Goal: Information Seeking & Learning: Learn about a topic

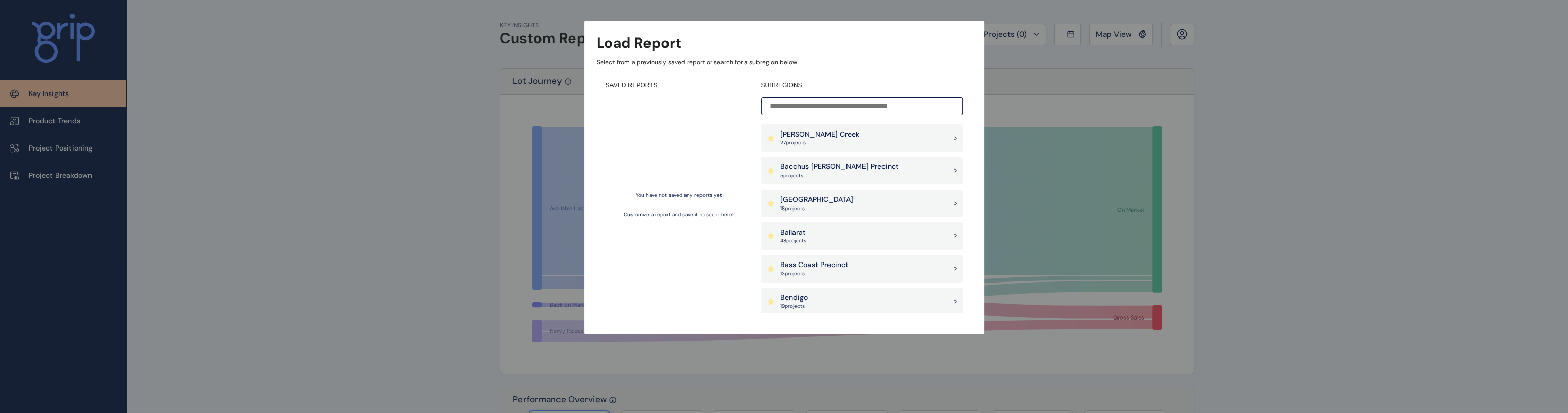
click at [820, 134] on p "[PERSON_NAME] Creek" at bounding box center [819, 134] width 79 height 11
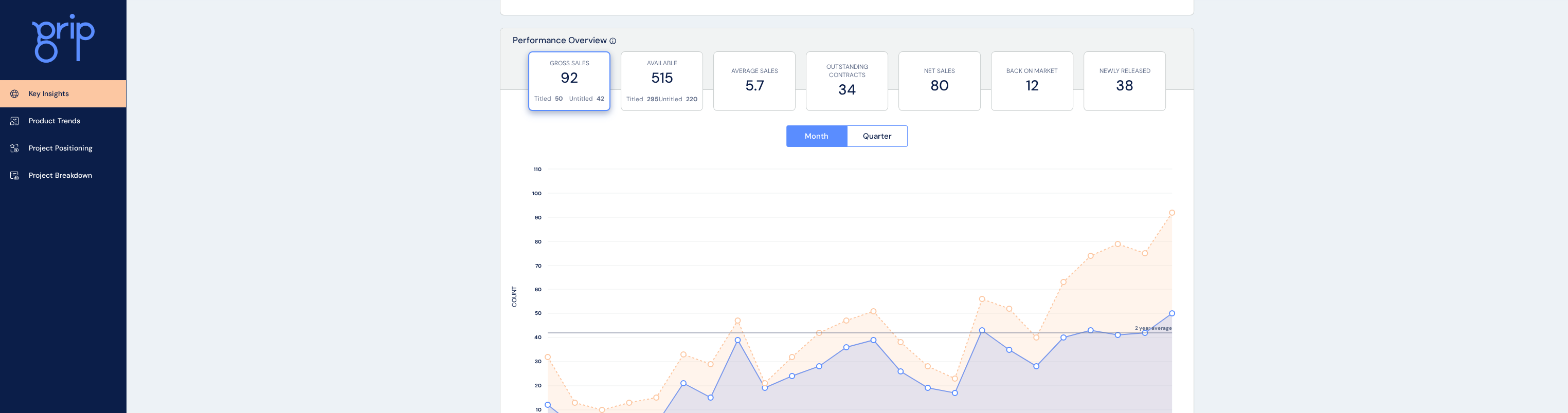
scroll to position [360, 0]
click at [630, 81] on label "515" at bounding box center [662, 77] width 71 height 20
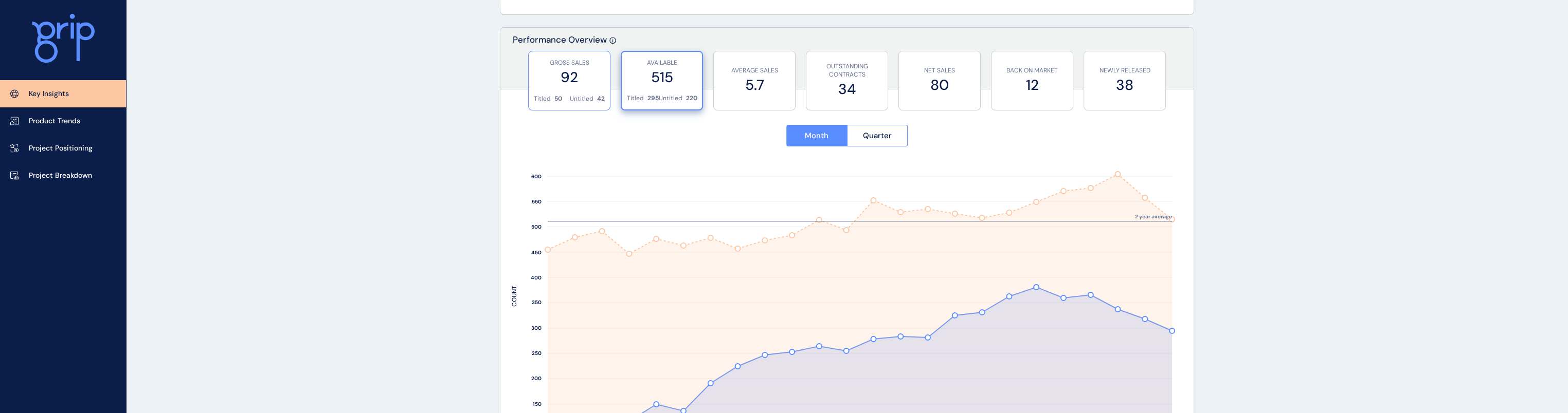
click at [536, 96] on p "Titled" at bounding box center [541, 99] width 17 height 9
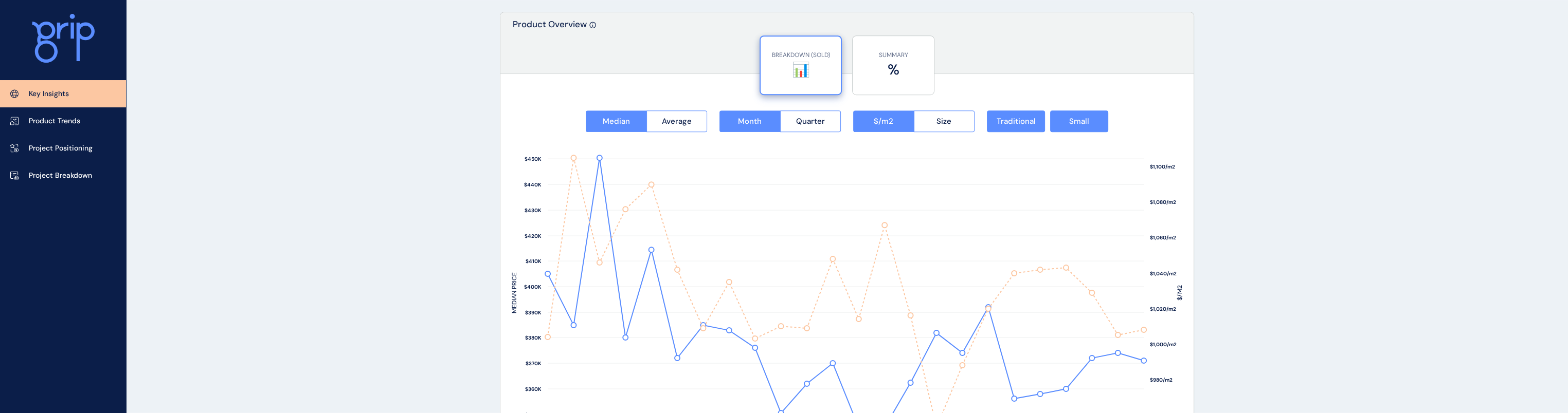
scroll to position [1337, 0]
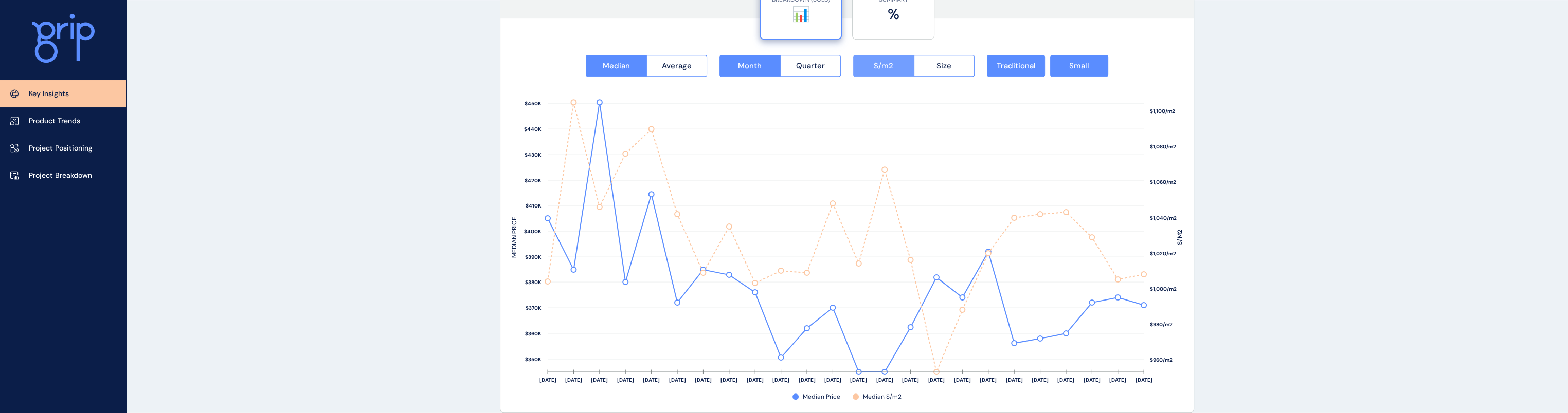
click at [824, 65] on span "$/m2" at bounding box center [883, 66] width 19 height 11
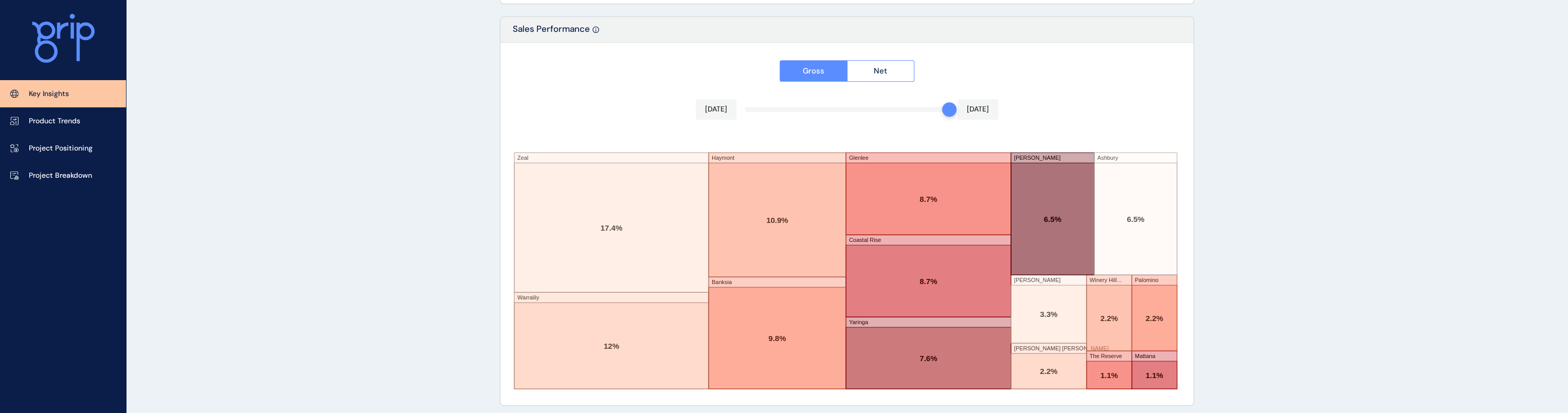
scroll to position [1748, 0]
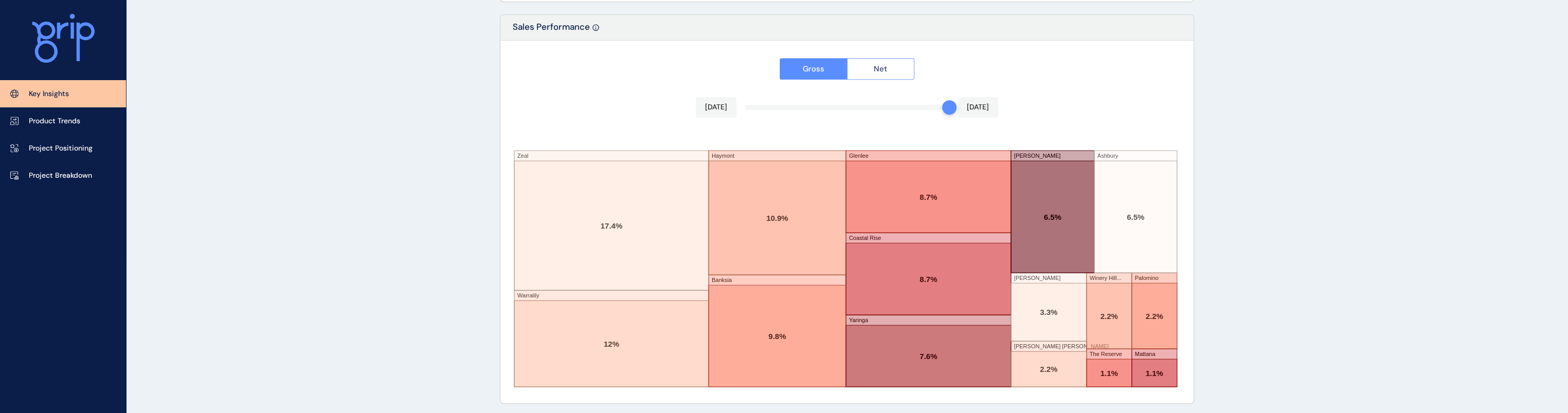
click at [824, 68] on button "Net" at bounding box center [881, 69] width 68 height 22
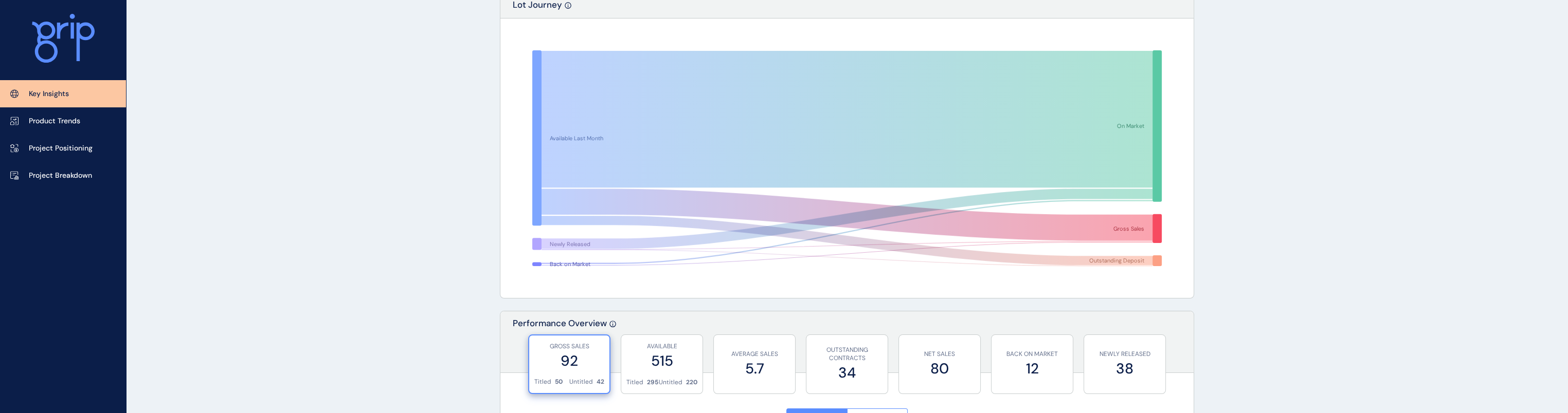
scroll to position [0, 0]
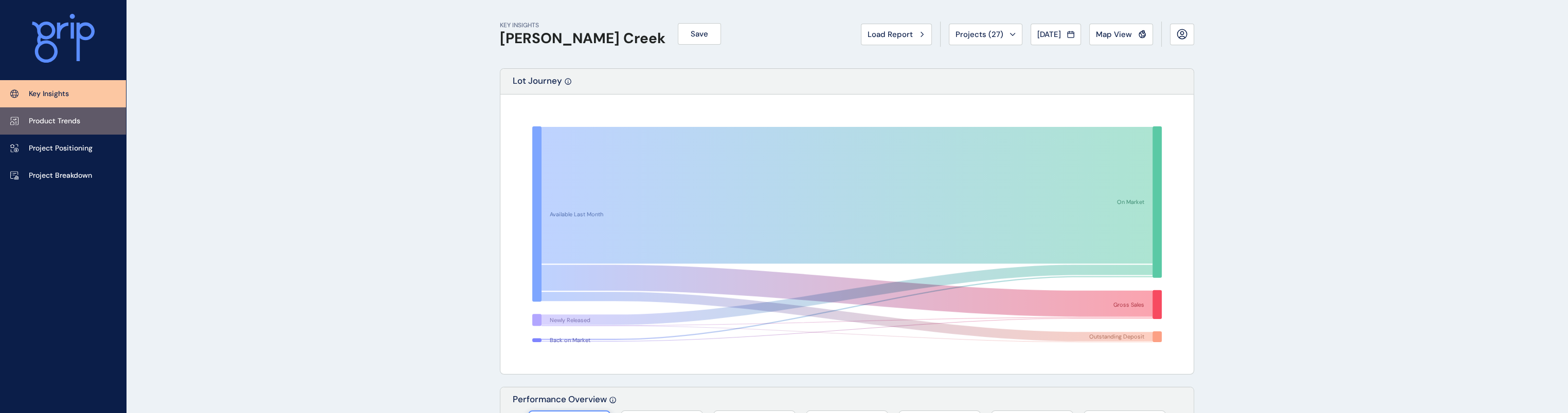
click at [35, 122] on p "Product Trends" at bounding box center [54, 121] width 52 height 11
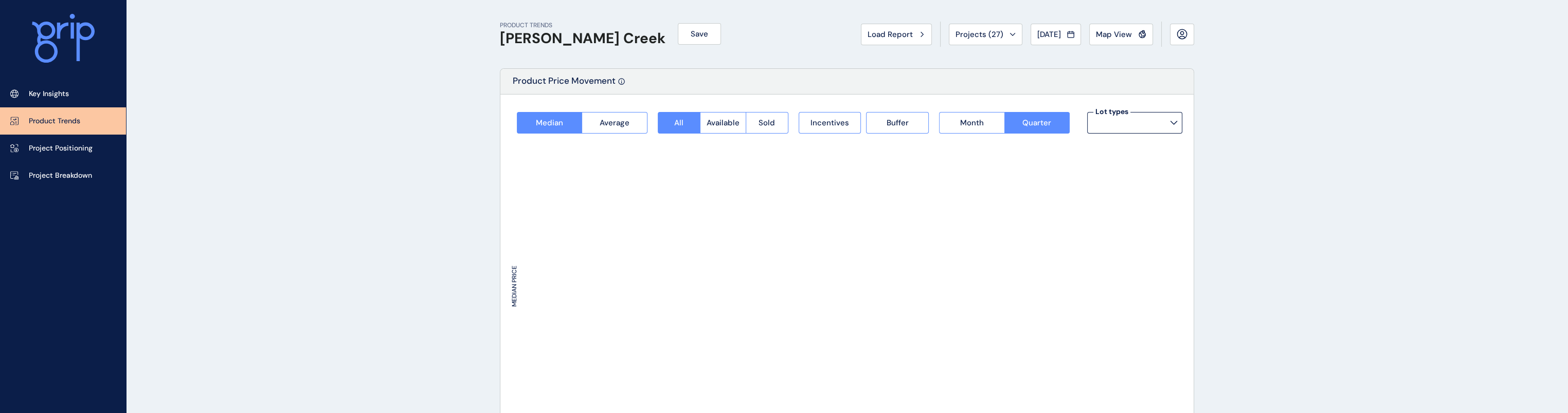
type input "**********"
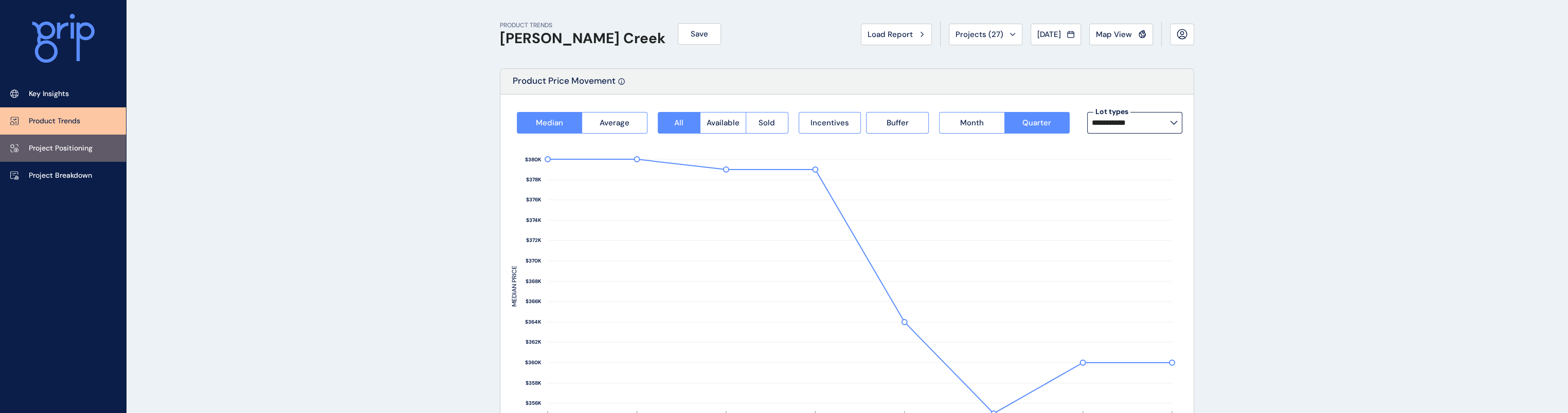
click at [47, 135] on link "Project Positioning" at bounding box center [62, 148] width 126 height 27
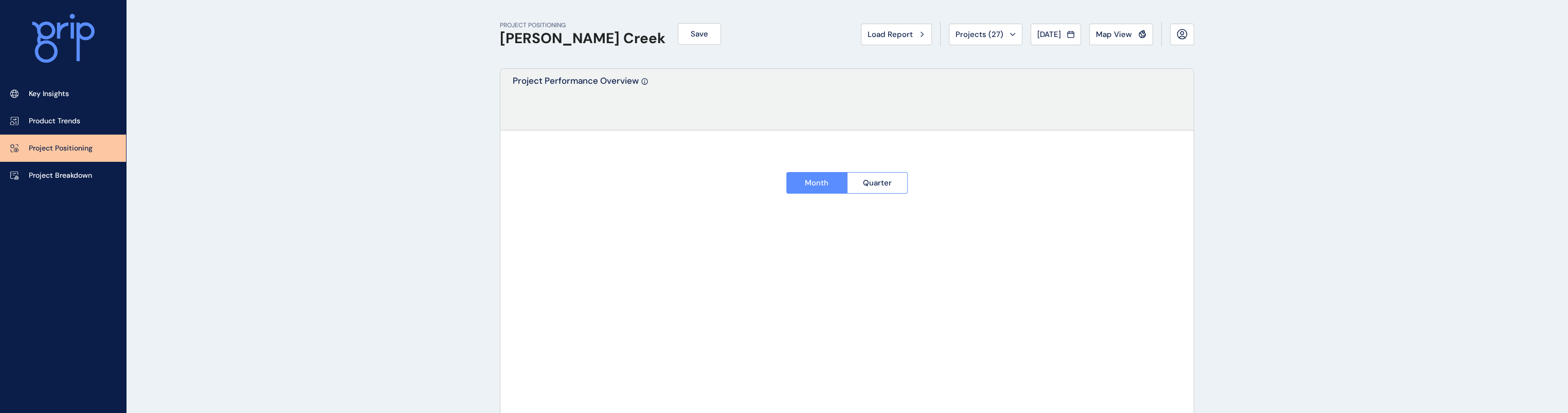
type input "****"
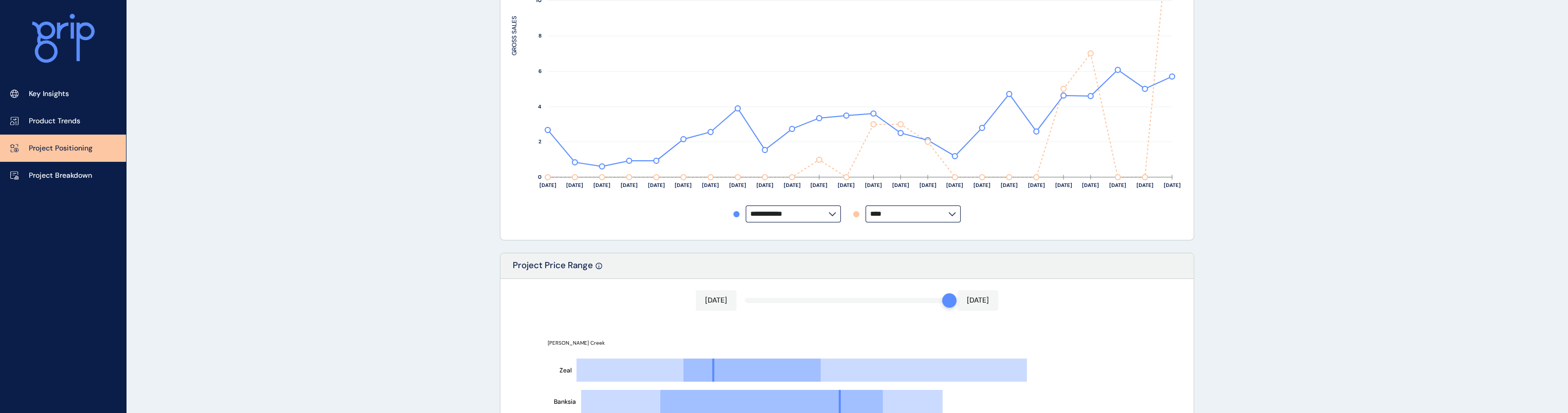
scroll to position [257, 0]
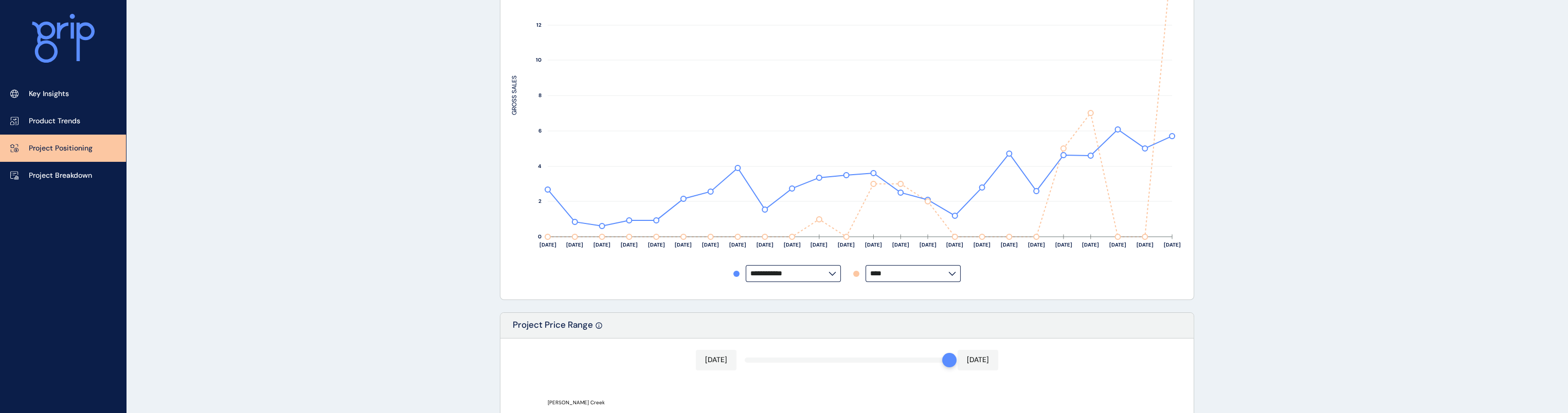
click at [824, 283] on div "**********" at bounding box center [846, 93] width 671 height 391
click at [824, 276] on input "****" at bounding box center [909, 273] width 78 height 8
click at [824, 177] on p "Anchoridge" at bounding box center [894, 174] width 39 height 11
type input "**********"
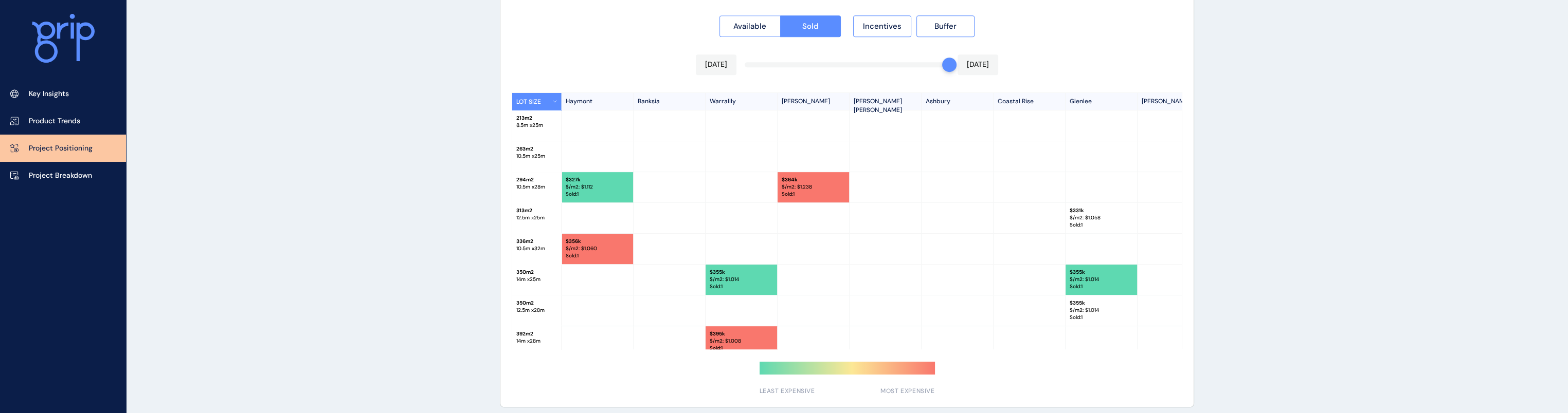
scroll to position [1010, 0]
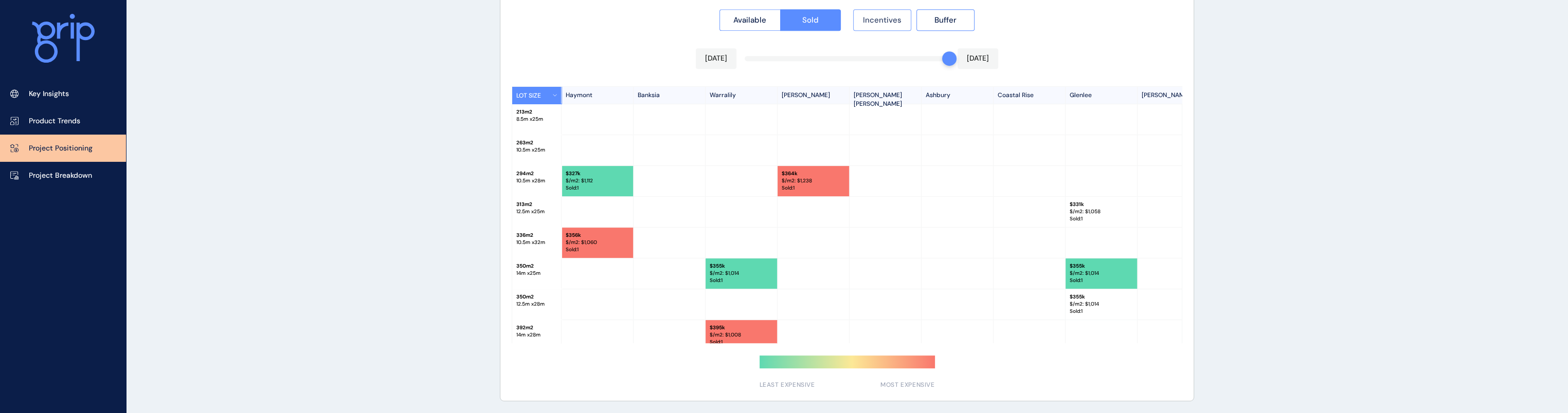
click at [824, 13] on button "Incentives" at bounding box center [882, 20] width 58 height 22
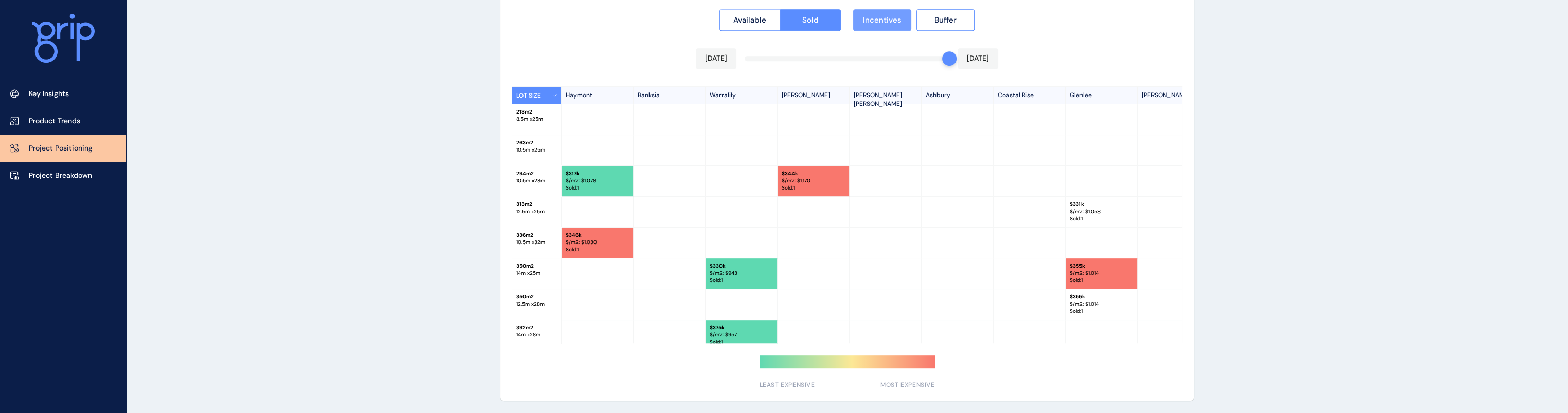
click at [824, 20] on button "Incentives" at bounding box center [882, 20] width 58 height 22
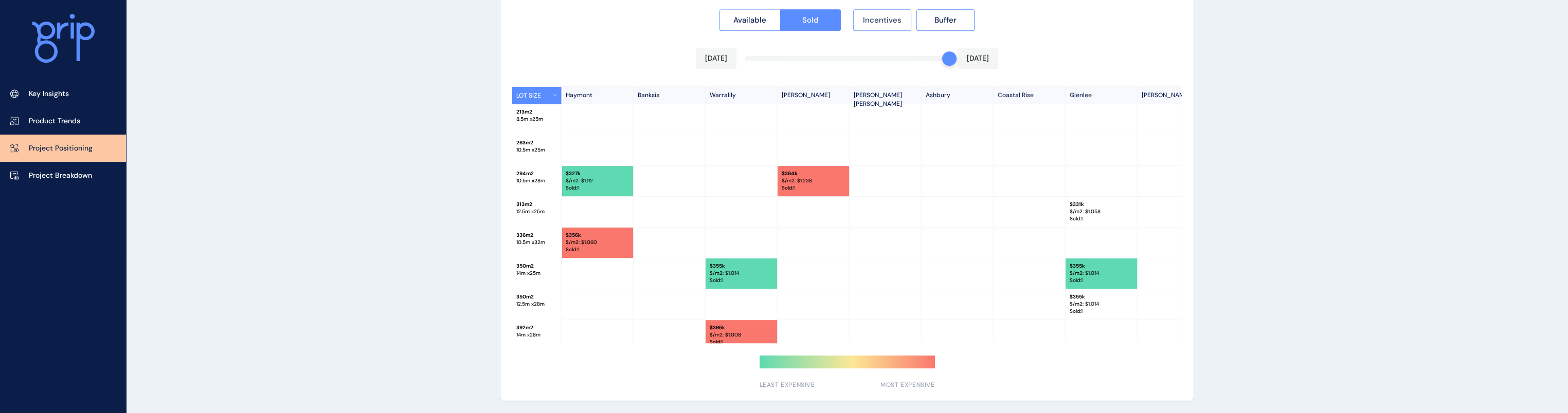
click at [824, 14] on button "Incentives" at bounding box center [882, 20] width 58 height 22
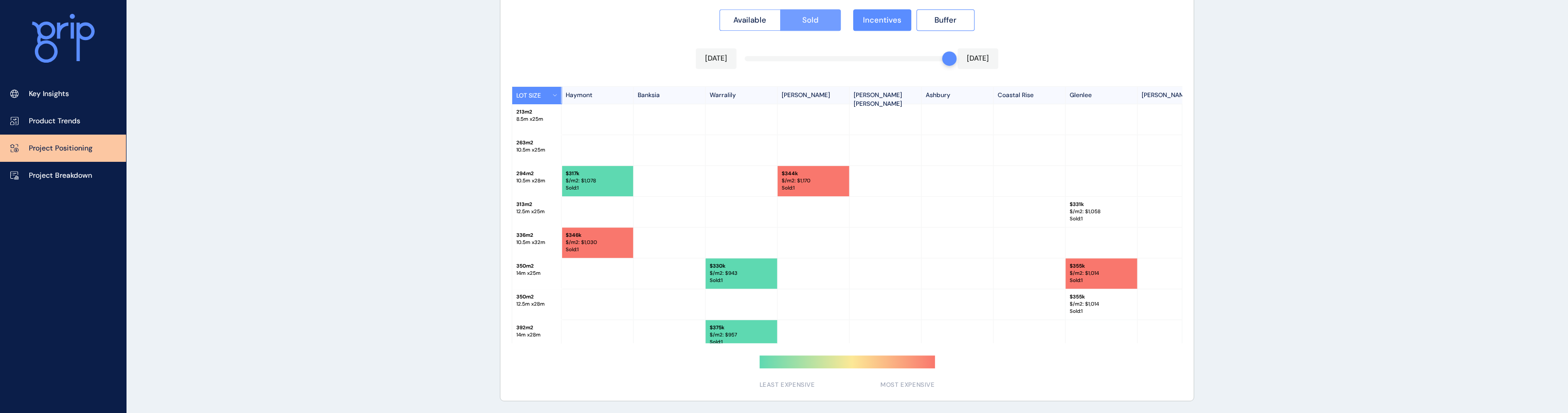
click at [805, 28] on button "Sold" at bounding box center [810, 20] width 62 height 22
click at [807, 18] on span "Sold" at bounding box center [810, 20] width 17 height 11
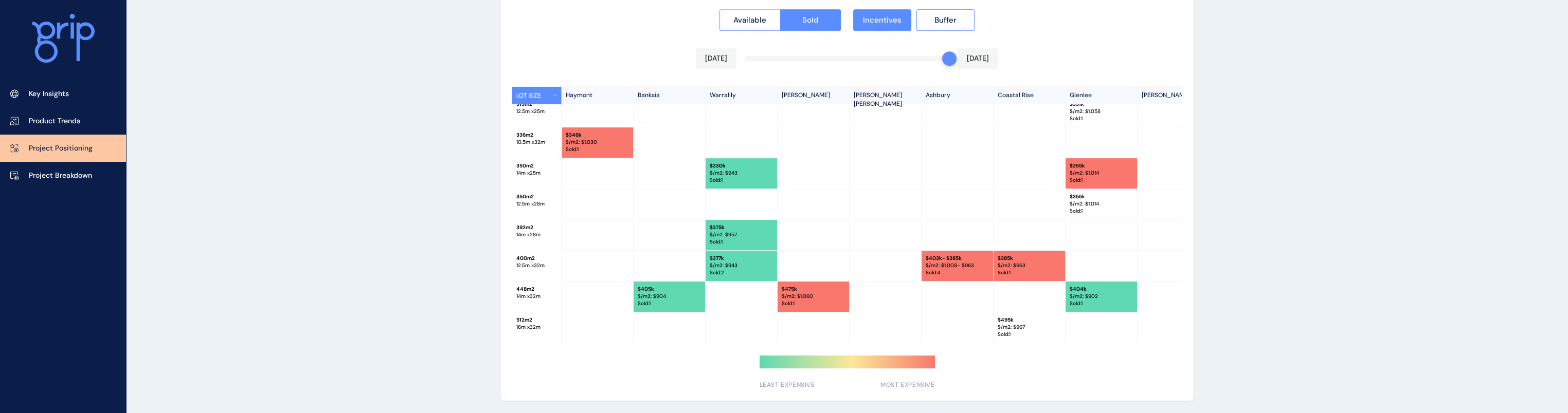
click at [824, 294] on p "$/m2: $ 1,060" at bounding box center [813, 296] width 63 height 7
click at [90, 163] on link "Project Breakdown" at bounding box center [62, 175] width 126 height 27
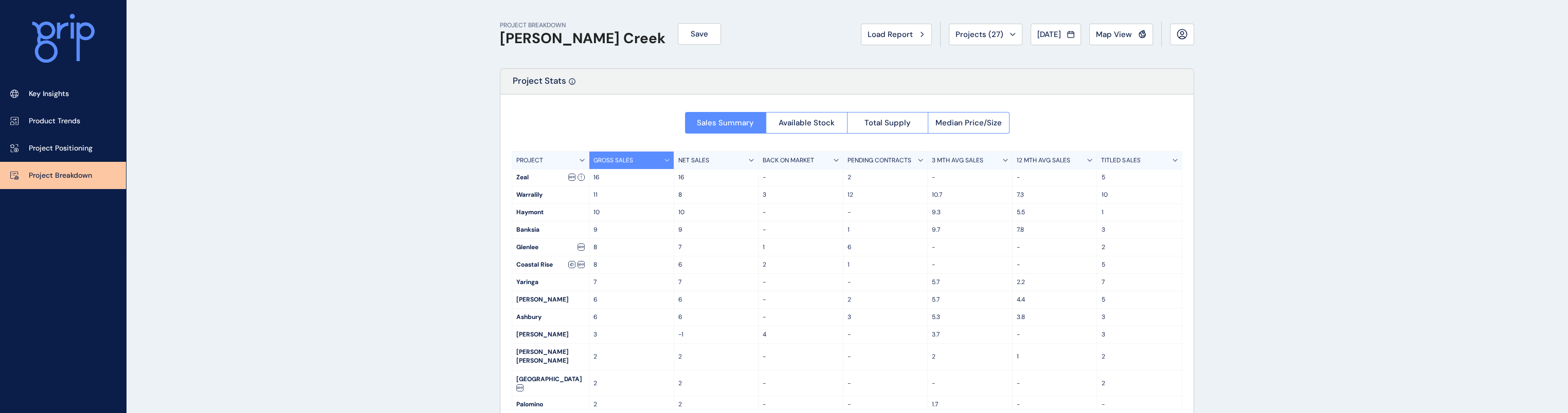
click at [60, 18] on icon at bounding box center [62, 39] width 62 height 49
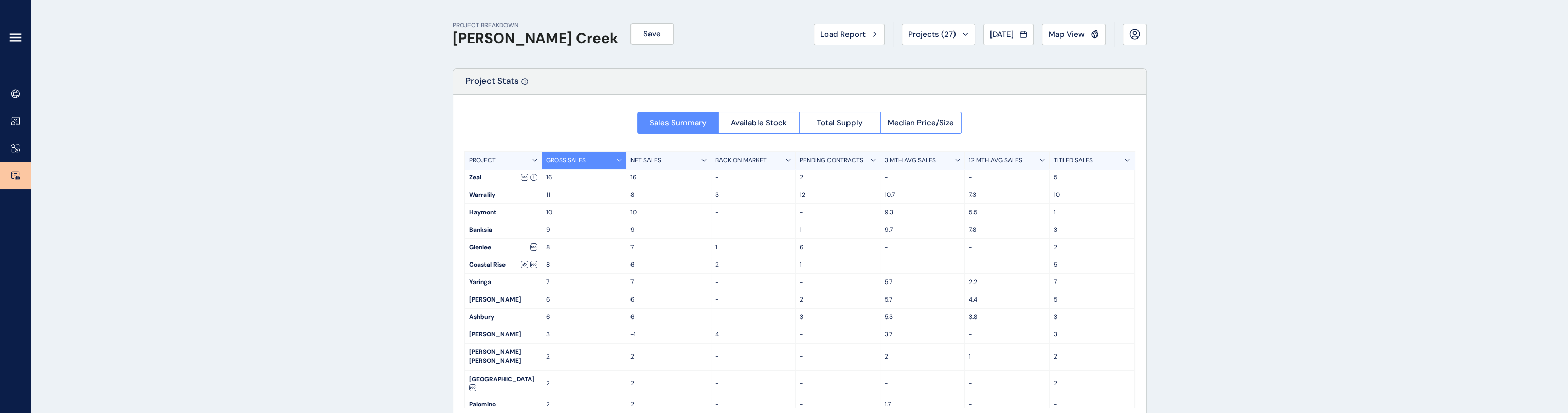
click at [12, 52] on div at bounding box center [15, 40] width 31 height 80
click at [14, 39] on icon at bounding box center [16, 38] width 12 height 12
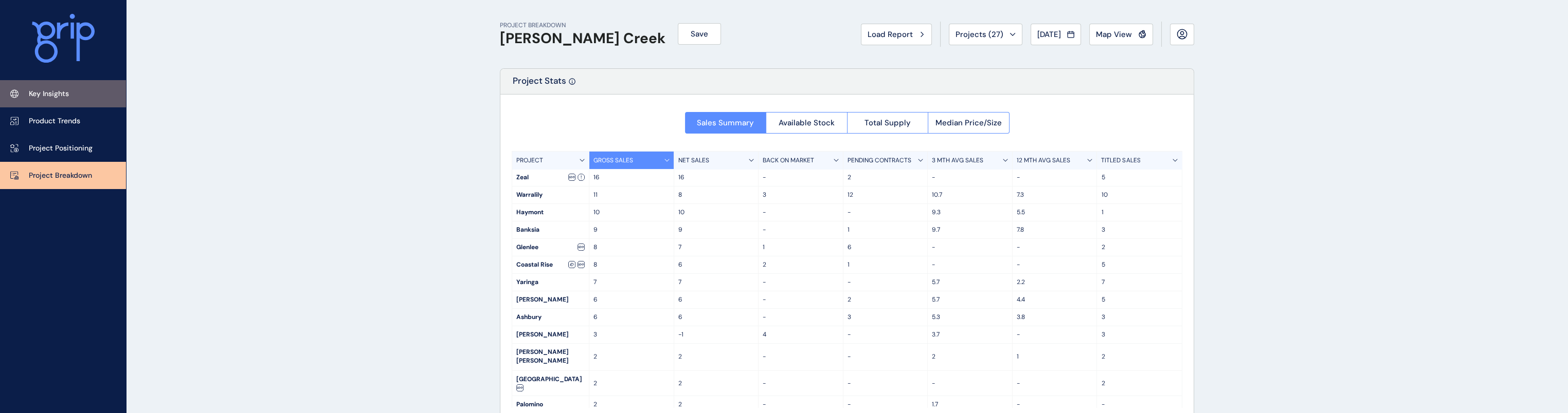
click at [86, 90] on link "Key Insights" at bounding box center [62, 93] width 126 height 27
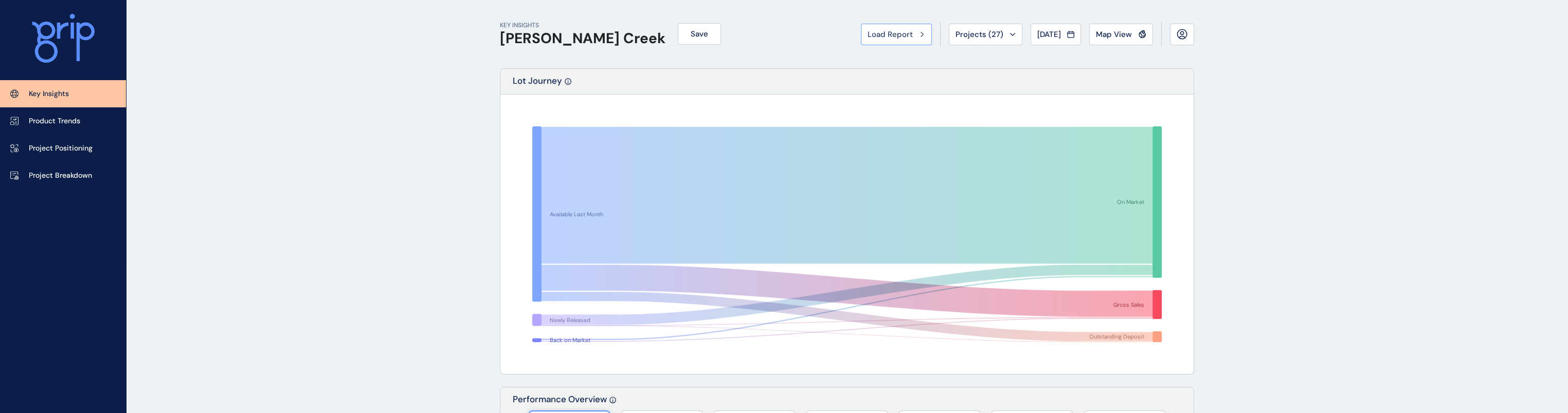
click at [824, 40] on button "Load Report" at bounding box center [896, 34] width 71 height 22
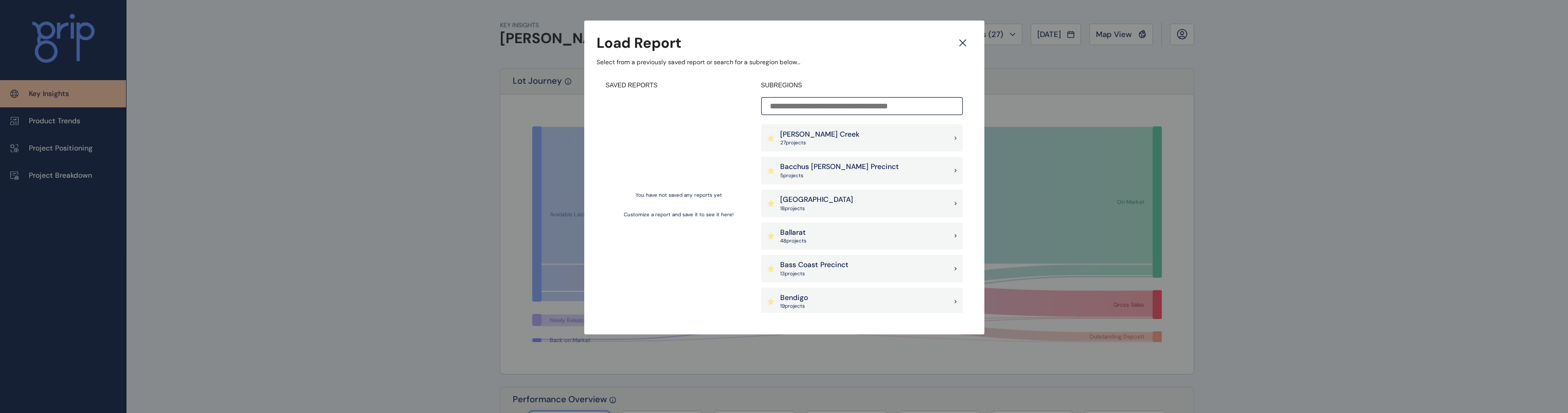
click at [824, 169] on div "Bacchus [PERSON_NAME] Precinct 5 project s" at bounding box center [861, 170] width 201 height 28
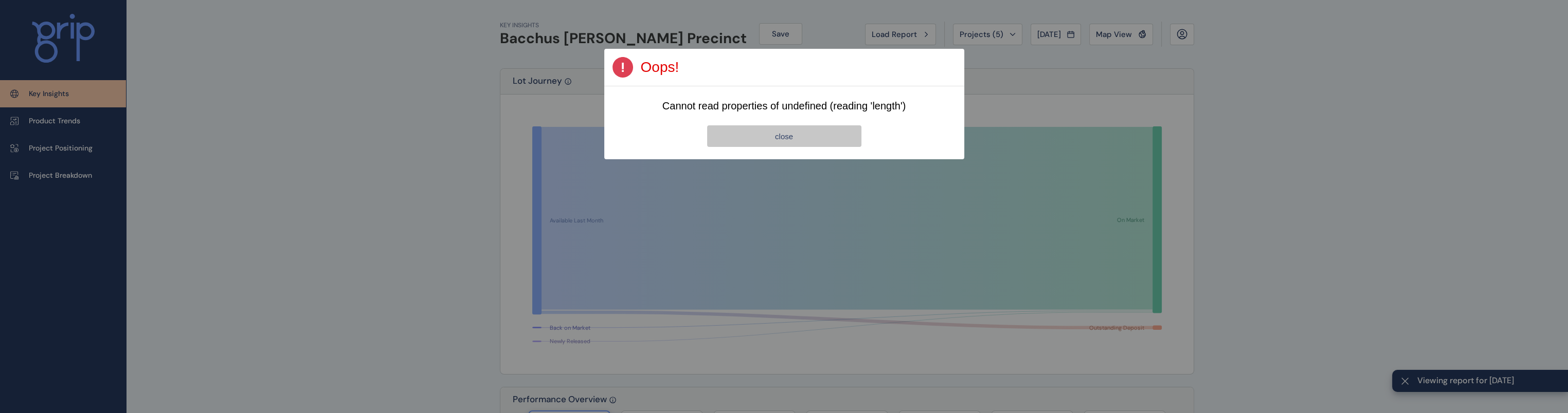
click at [824, 138] on button "close" at bounding box center [784, 136] width 155 height 22
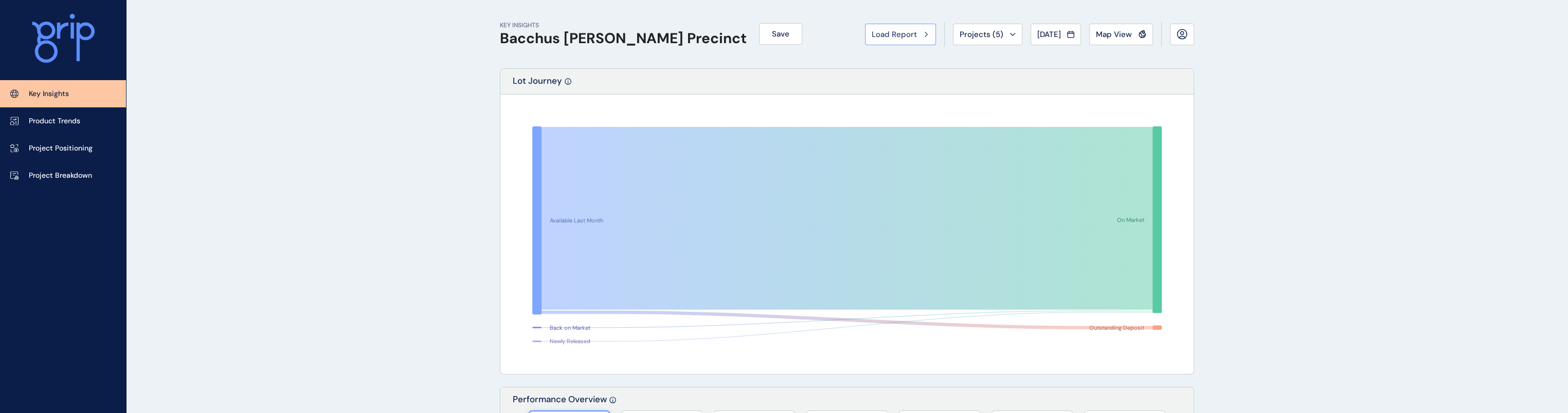
click at [824, 45] on button "Load Report" at bounding box center [900, 34] width 71 height 22
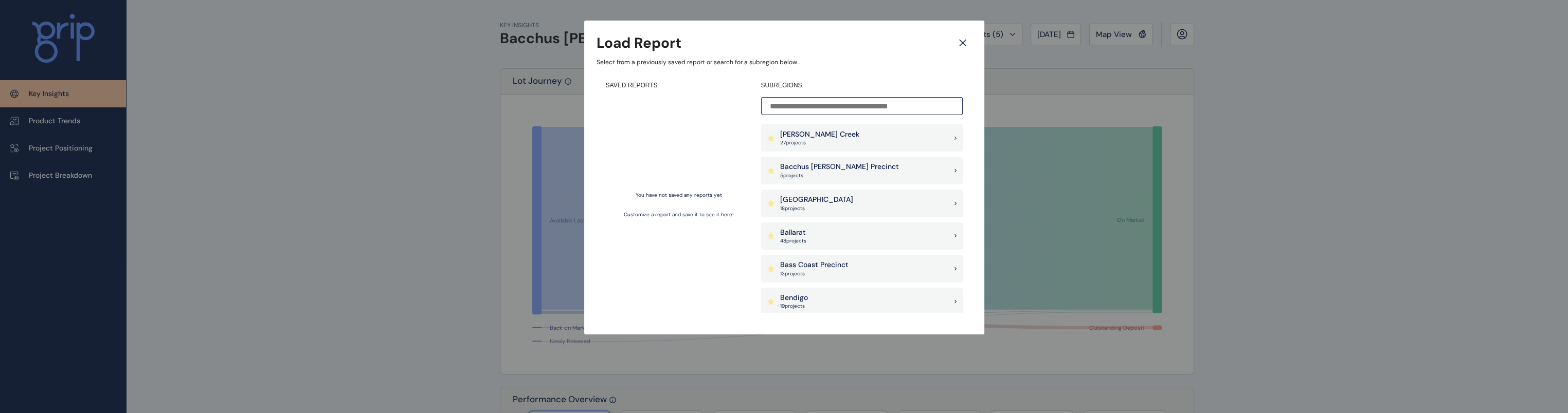
click at [824, 184] on div "Bacchus [PERSON_NAME] Precinct 5 project s" at bounding box center [861, 170] width 201 height 28
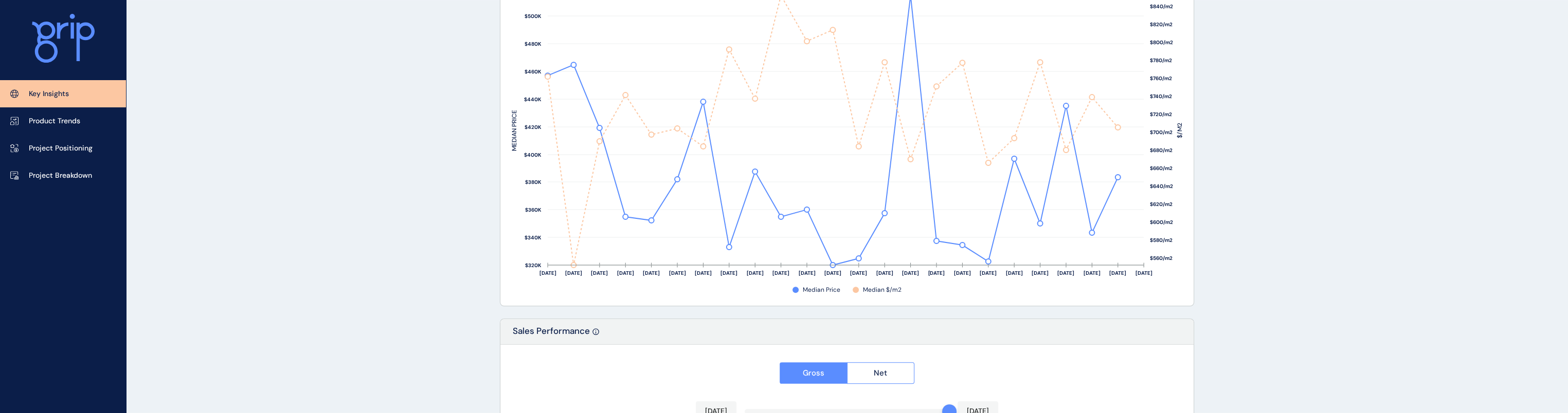
scroll to position [1441, 0]
click at [48, 173] on p "Project Breakdown" at bounding box center [61, 176] width 63 height 11
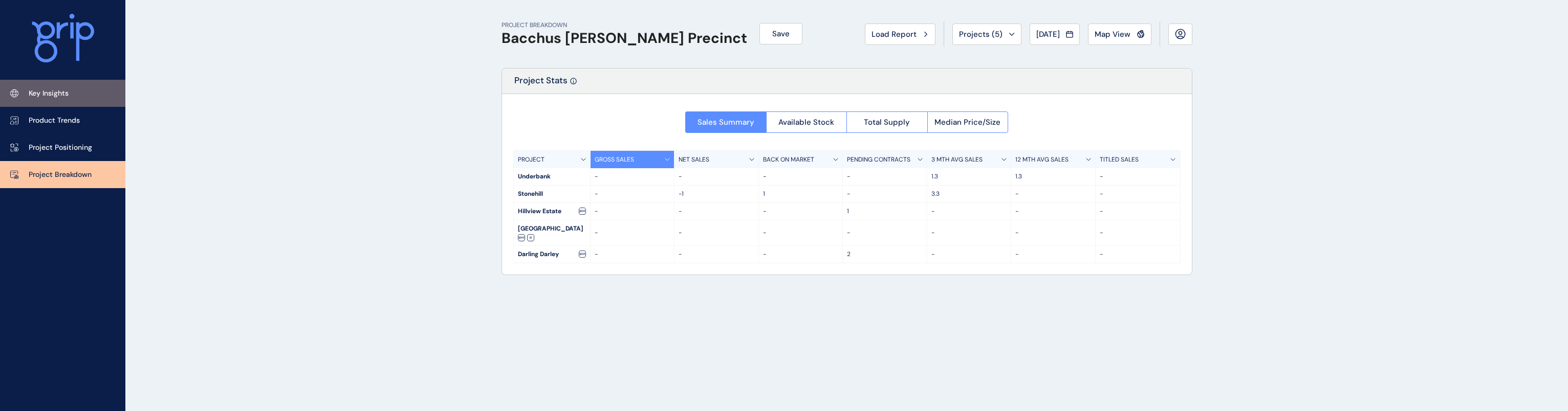
click at [52, 86] on link "Key Insights" at bounding box center [62, 93] width 125 height 27
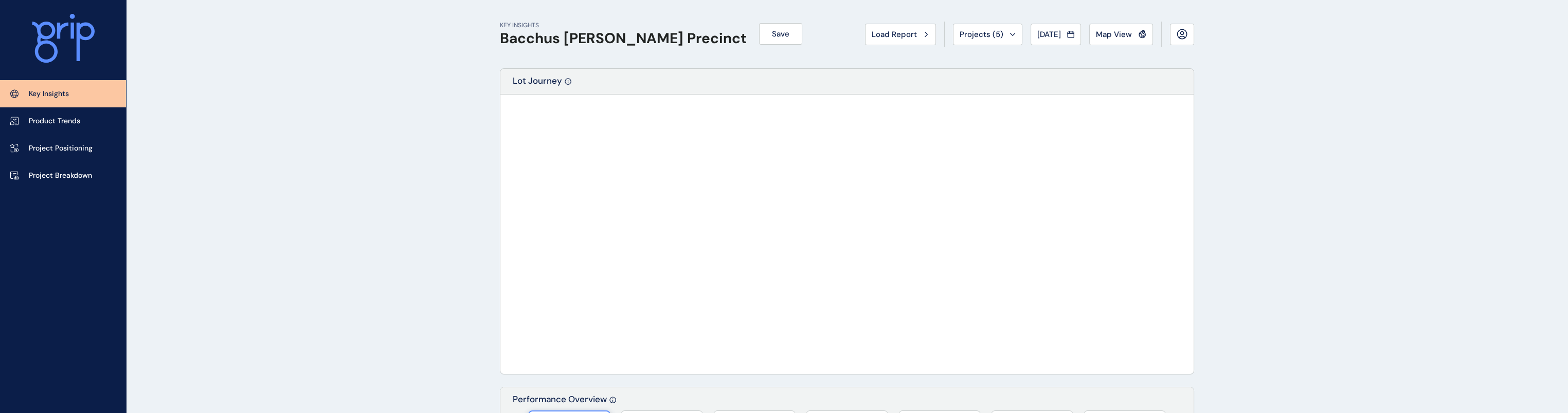
click at [73, 21] on icon at bounding box center [62, 39] width 62 height 49
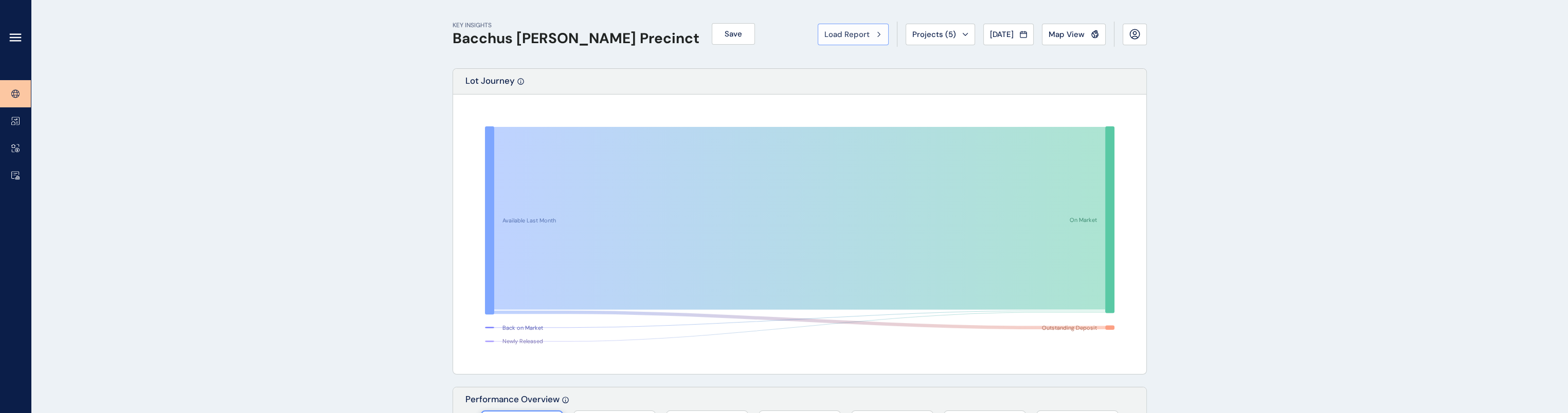
click at [824, 40] on button "Load Report" at bounding box center [853, 34] width 71 height 22
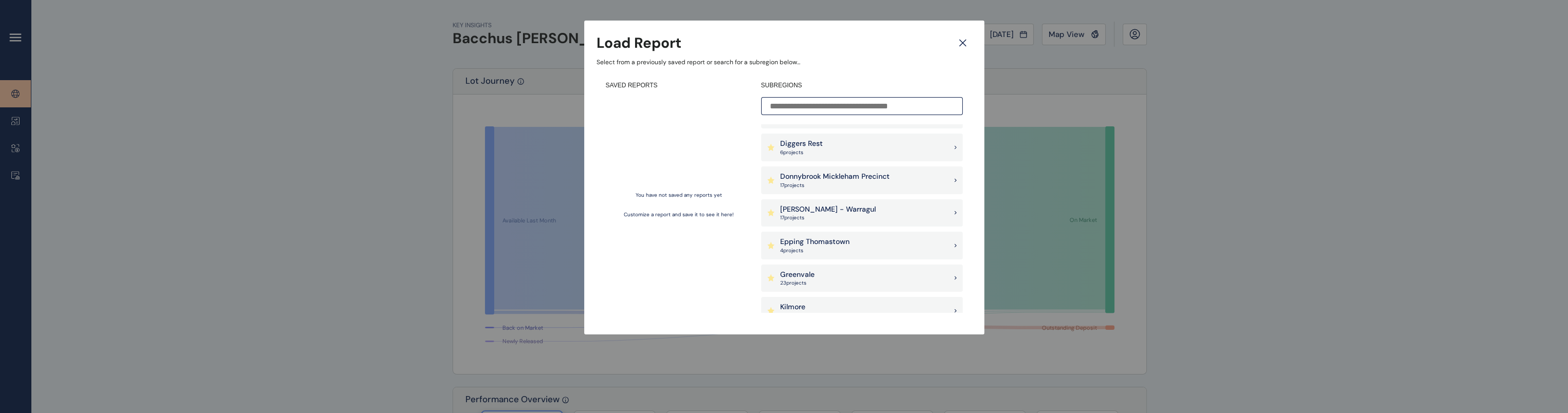
scroll to position [360, 0]
click at [824, 110] on input at bounding box center [861, 106] width 201 height 18
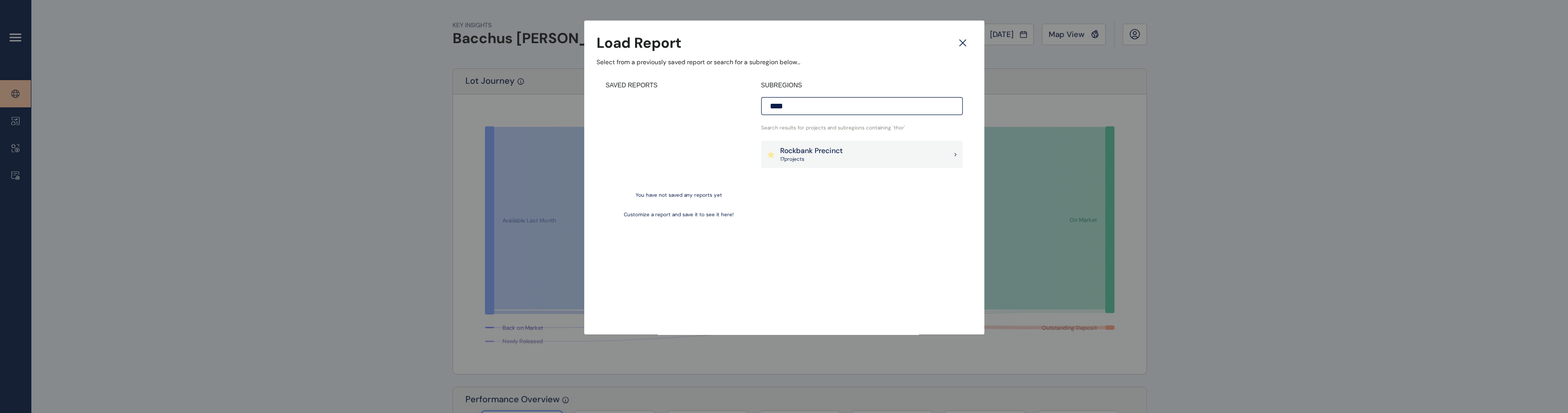
scroll to position [0, 0]
type input "*****"
click at [802, 170] on div "SUBREGIONS ***** Search results for projects and subregions containing ' thorn …" at bounding box center [861, 197] width 201 height 232
click at [824, 157] on div "Rockbank Precinct 17 project s" at bounding box center [861, 155] width 201 height 28
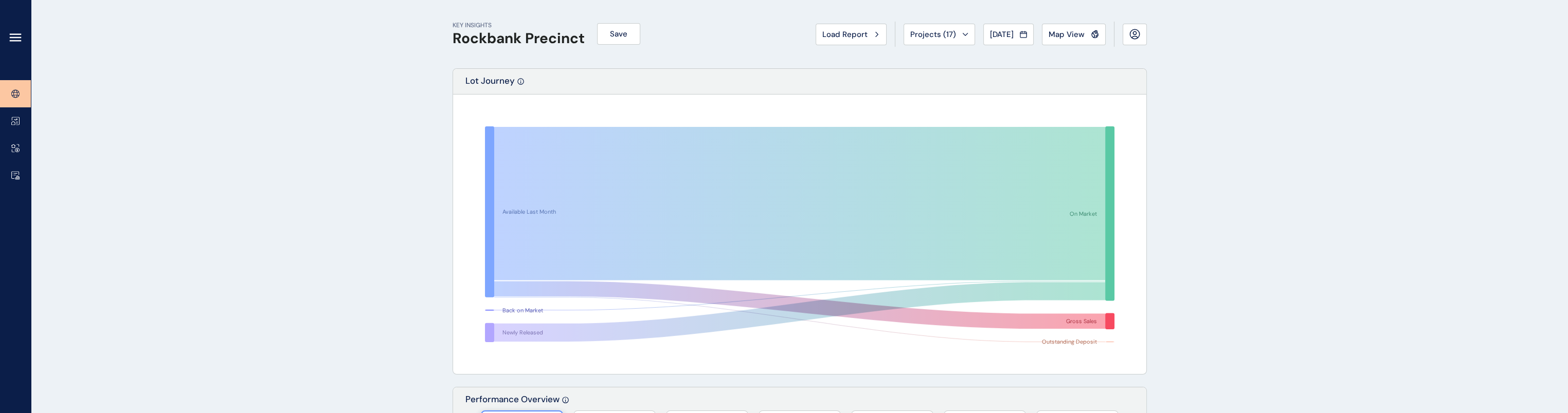
click at [0, 182] on html "KEY INSIGHTS Rockbank Precinct Save Load Report Projects ( 17 ) [DATE] 2025 < >…" at bounding box center [784, 206] width 1568 height 413
click at [13, 179] on icon at bounding box center [15, 176] width 8 height 9
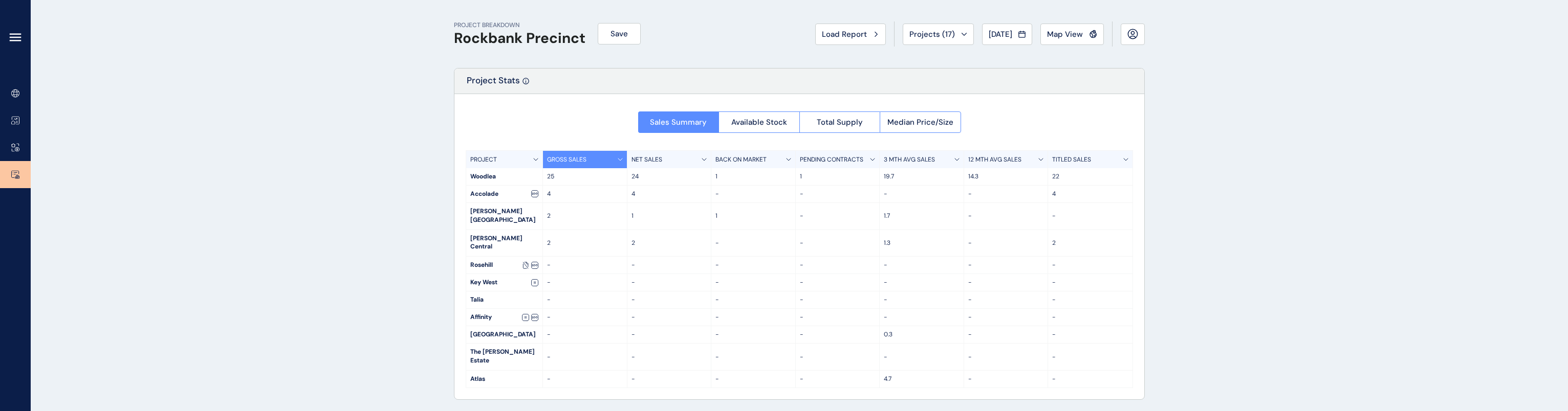
click at [820, 143] on div "PROJECT BREAKDOWN Rockbank Precinct Save Load Report Projects ( 17 ) [DATE] 202…" at bounding box center [784, 206] width 1568 height 413
